Goal: Information Seeking & Learning: Learn about a topic

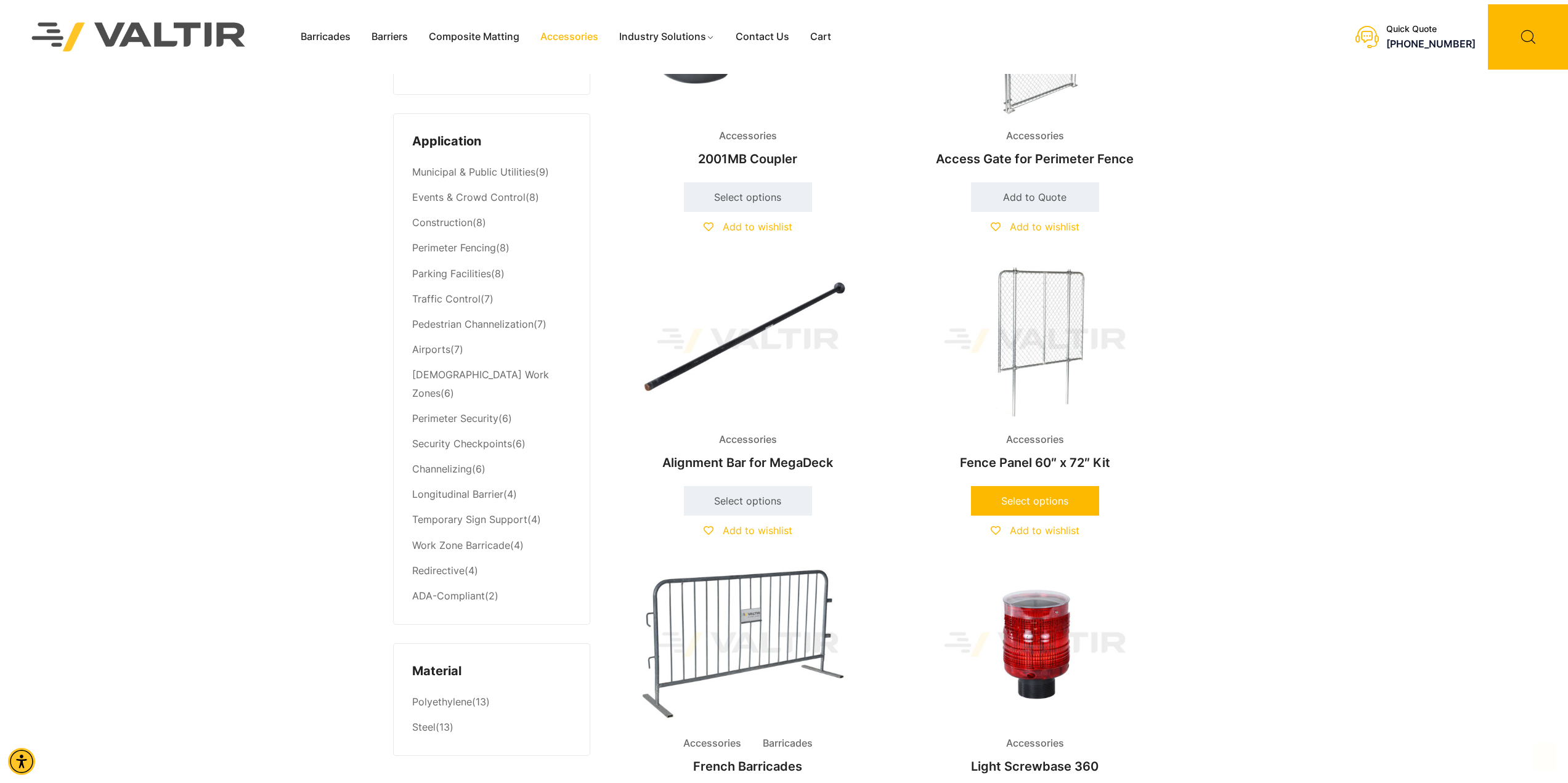
scroll to position [493, 0]
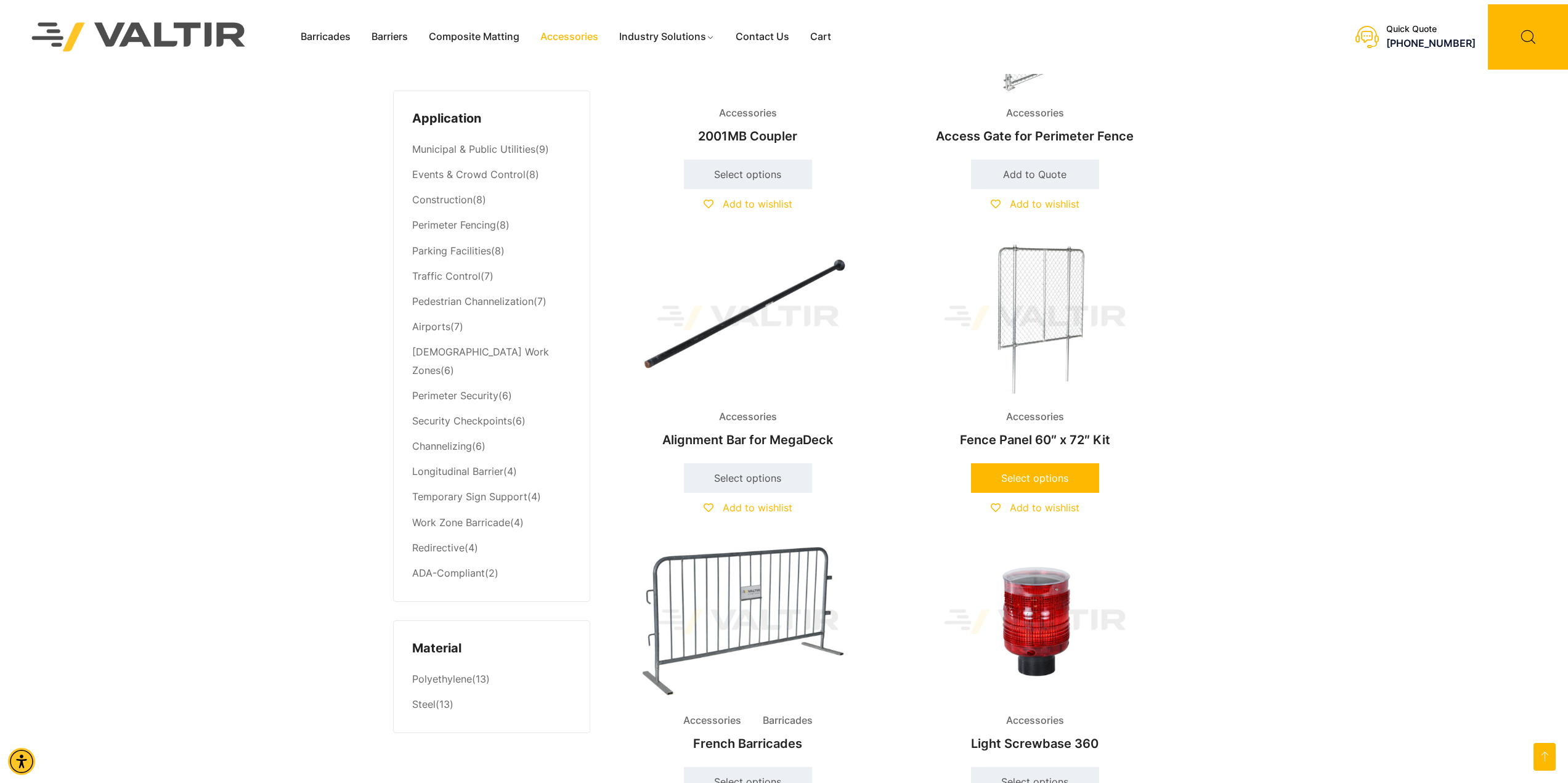
click at [1024, 478] on link "Select options" at bounding box center [1035, 478] width 128 height 29
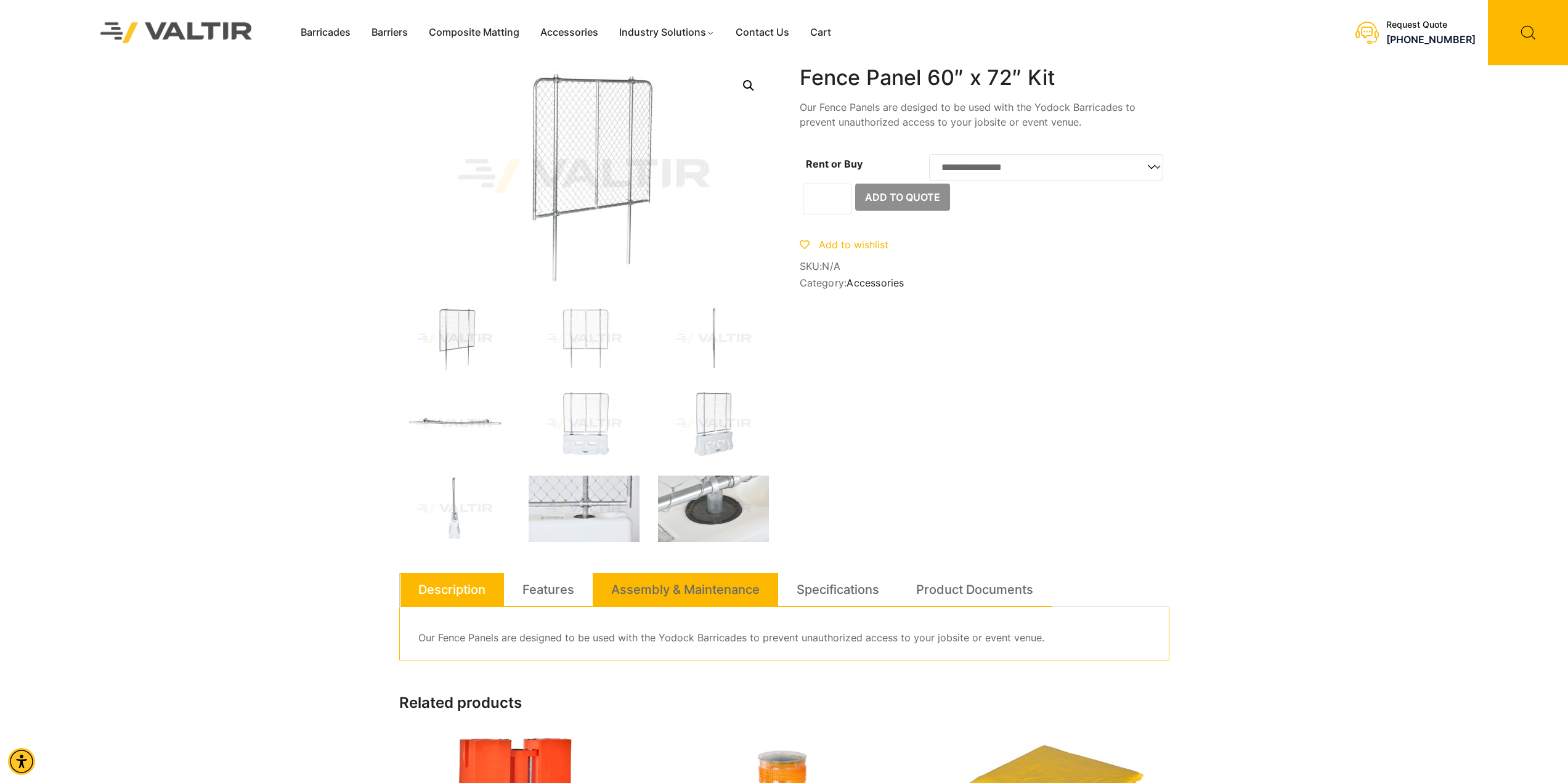
click at [706, 593] on link "Assembly & Maintenance" at bounding box center [685, 589] width 148 height 33
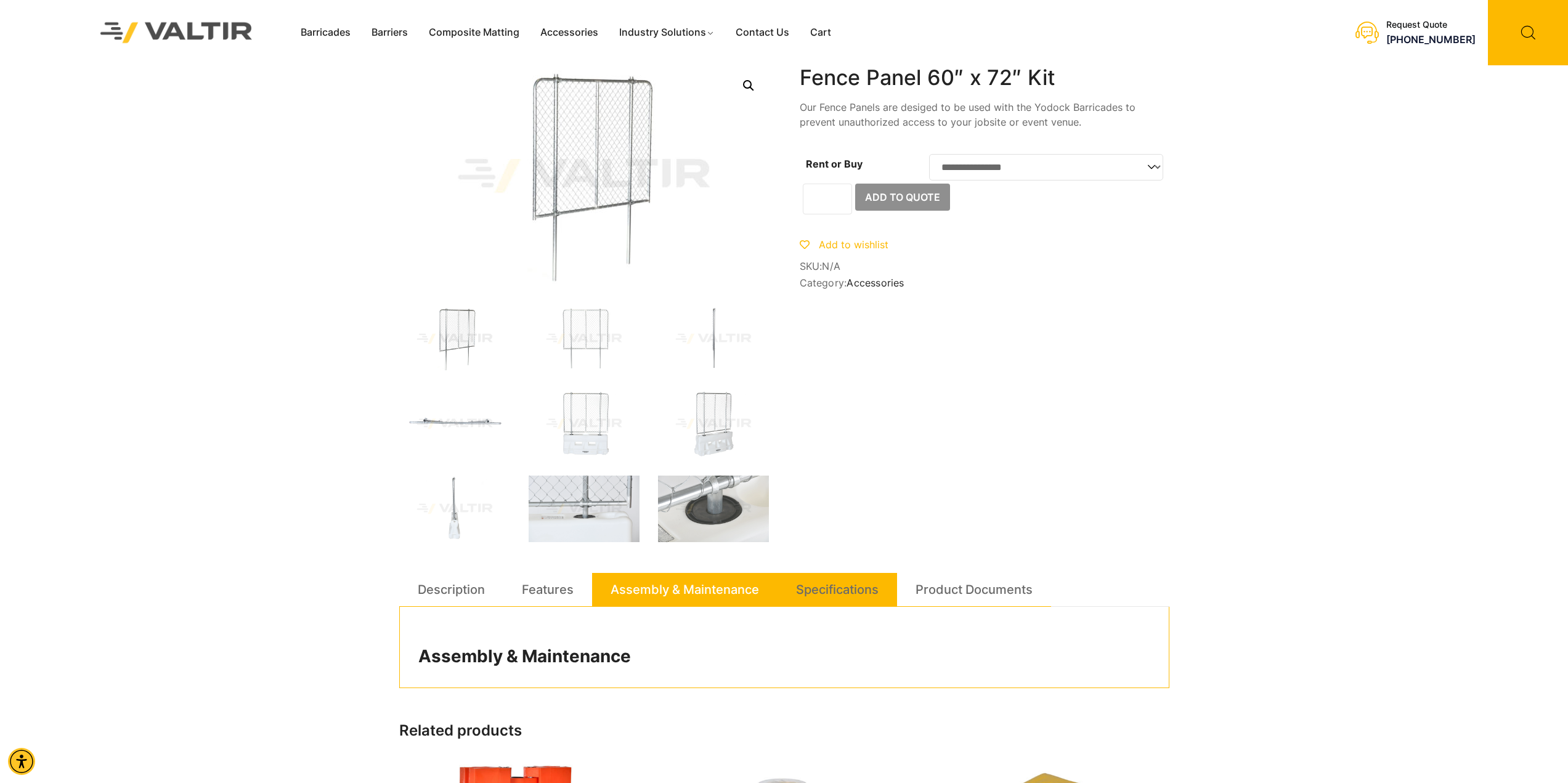
click at [851, 591] on link "Specifications" at bounding box center [837, 589] width 83 height 33
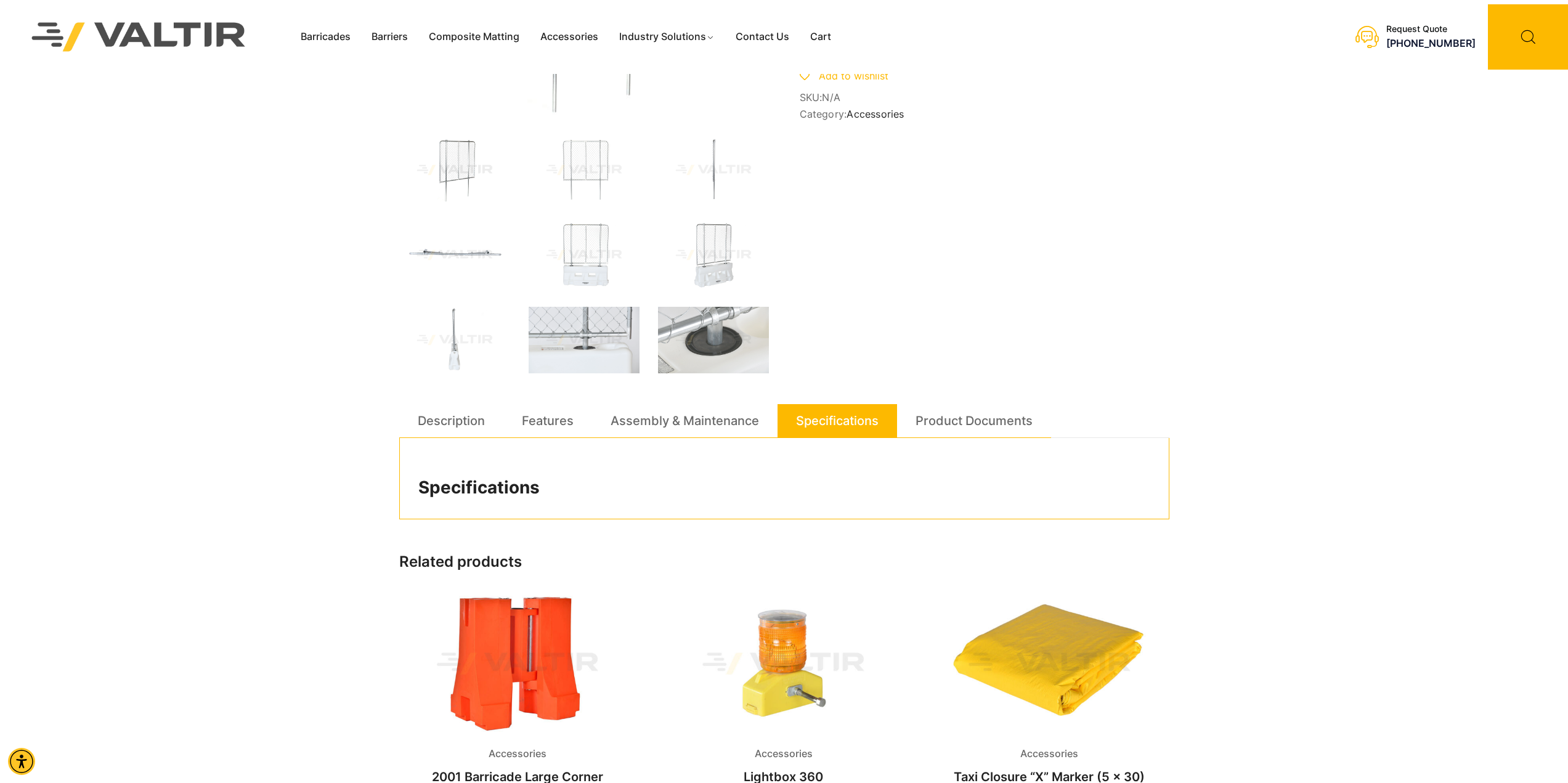
scroll to position [185, 0]
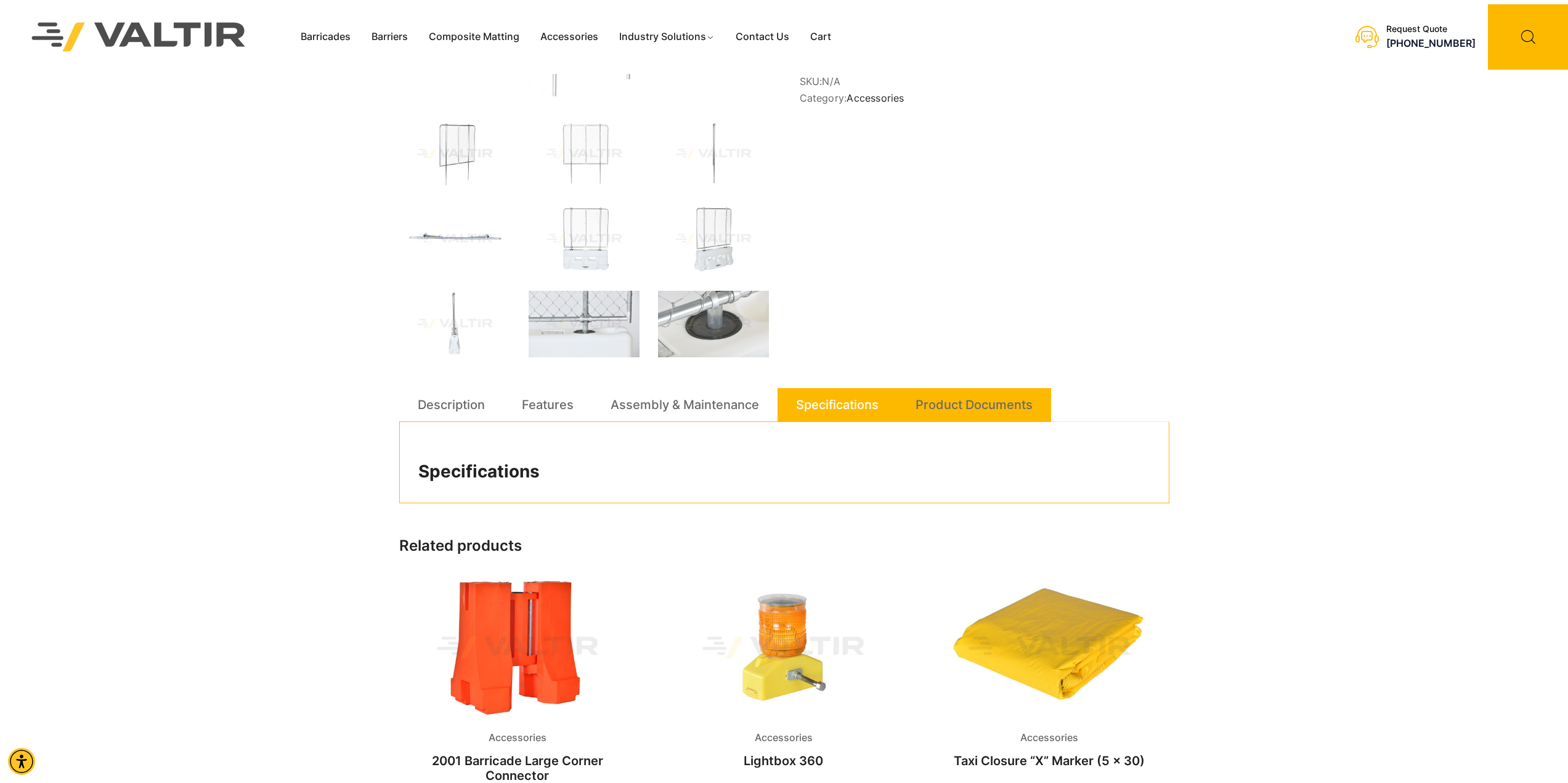
click at [952, 409] on link "Product Documents" at bounding box center [974, 405] width 117 height 33
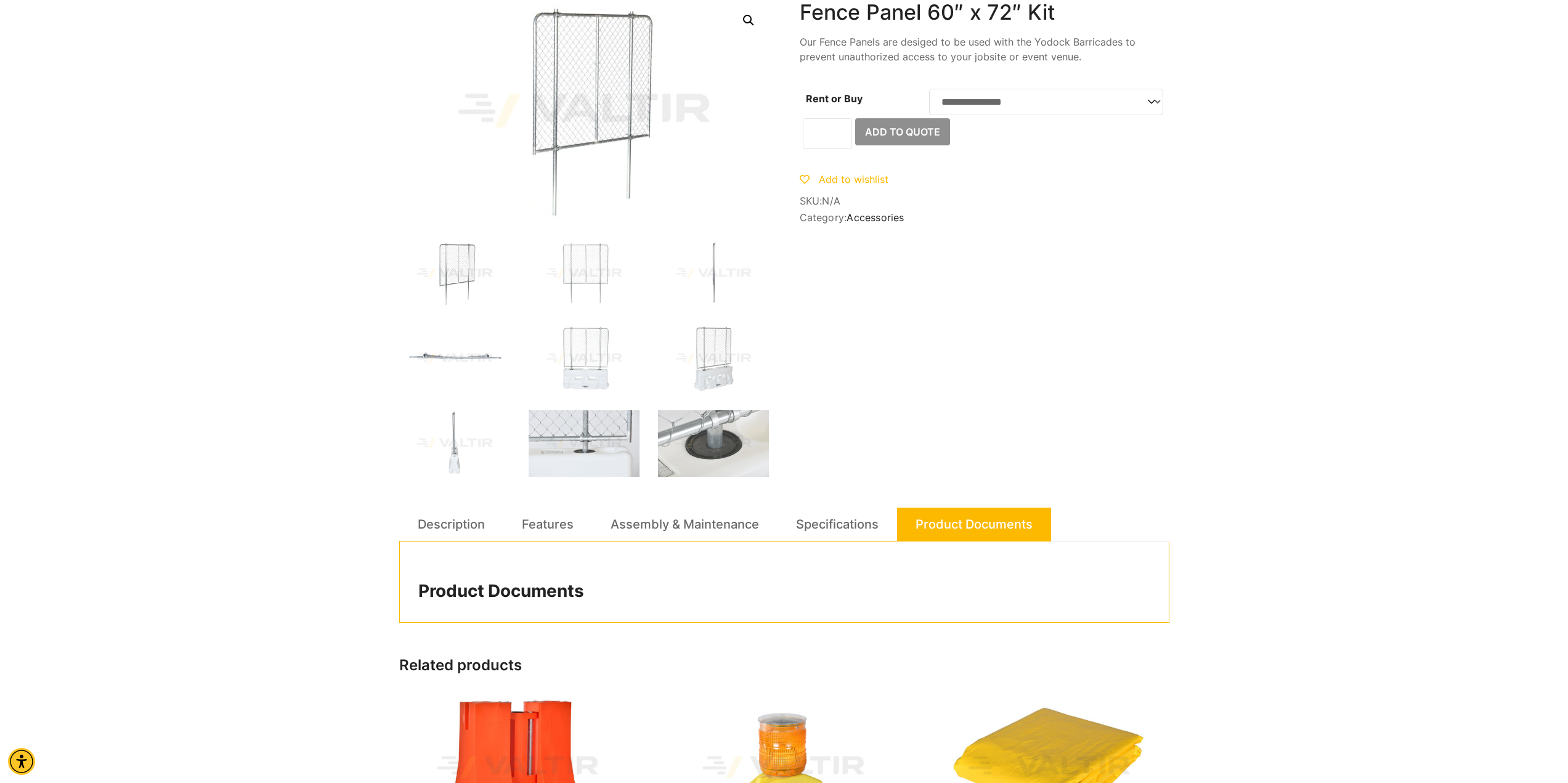
scroll to position [0, 0]
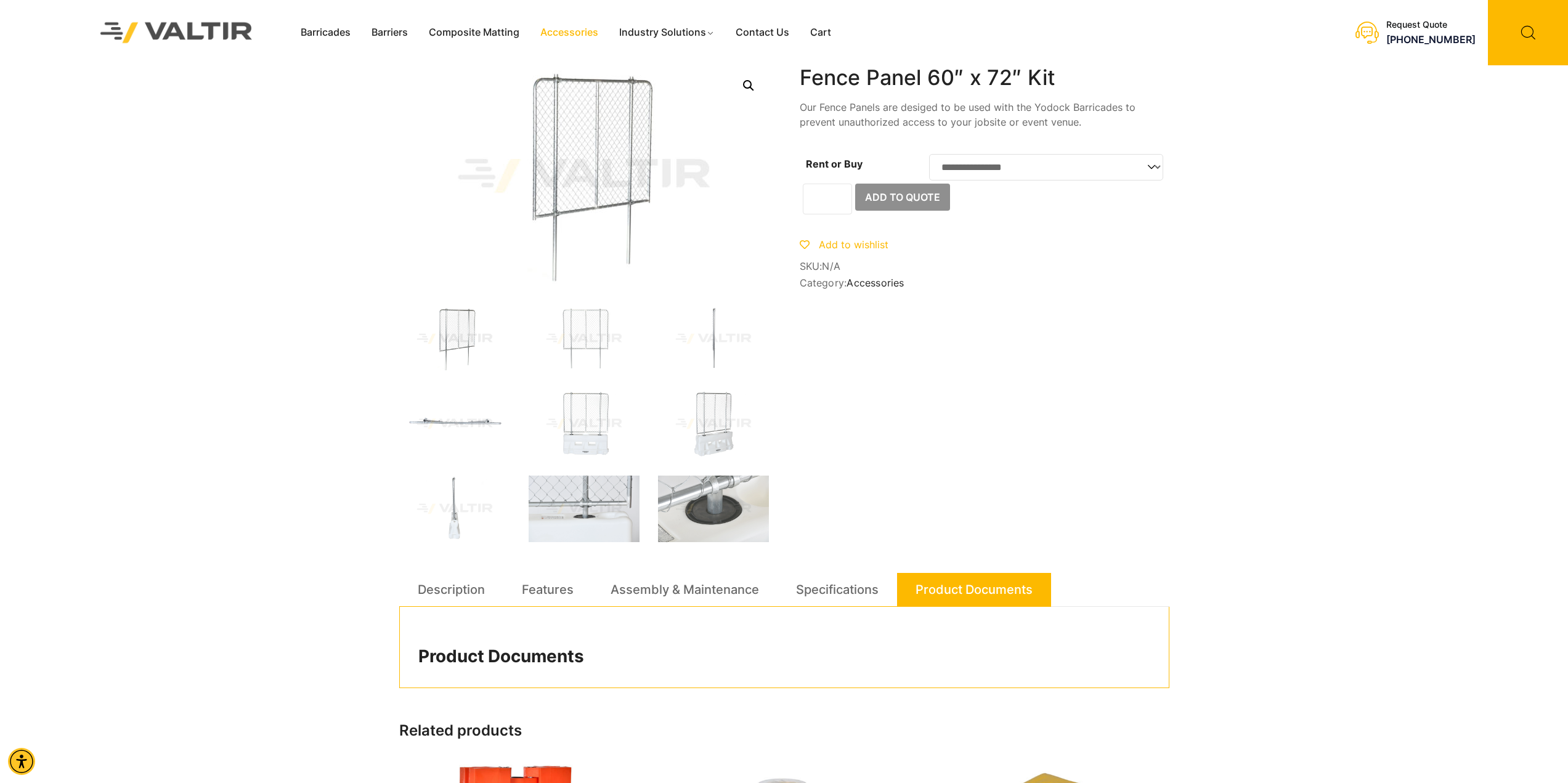
click at [566, 29] on link "Accessories" at bounding box center [569, 33] width 79 height 18
